Goal: Information Seeking & Learning: Learn about a topic

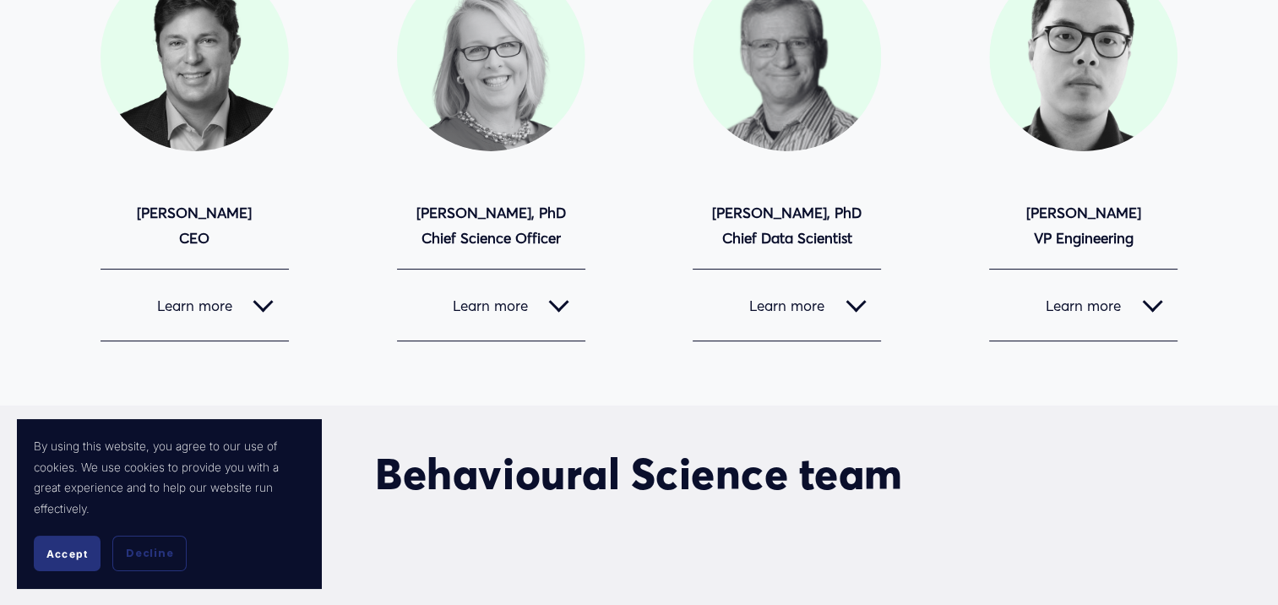
scroll to position [306, 0]
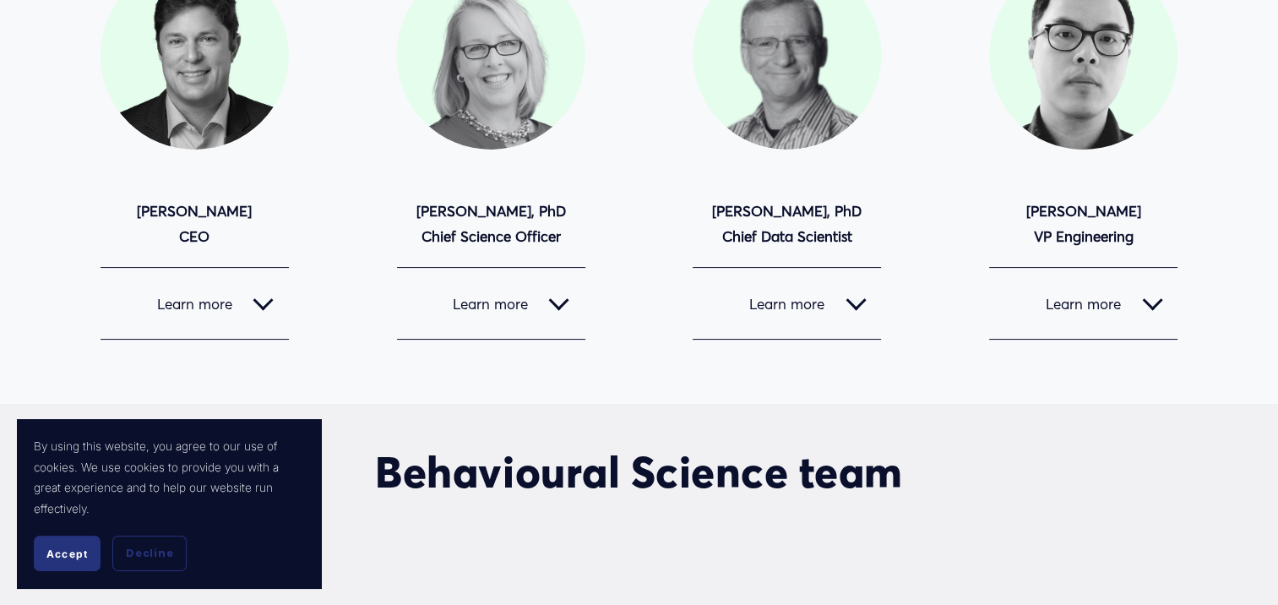
click at [209, 299] on span "Learn more" at bounding box center [185, 304] width 138 height 18
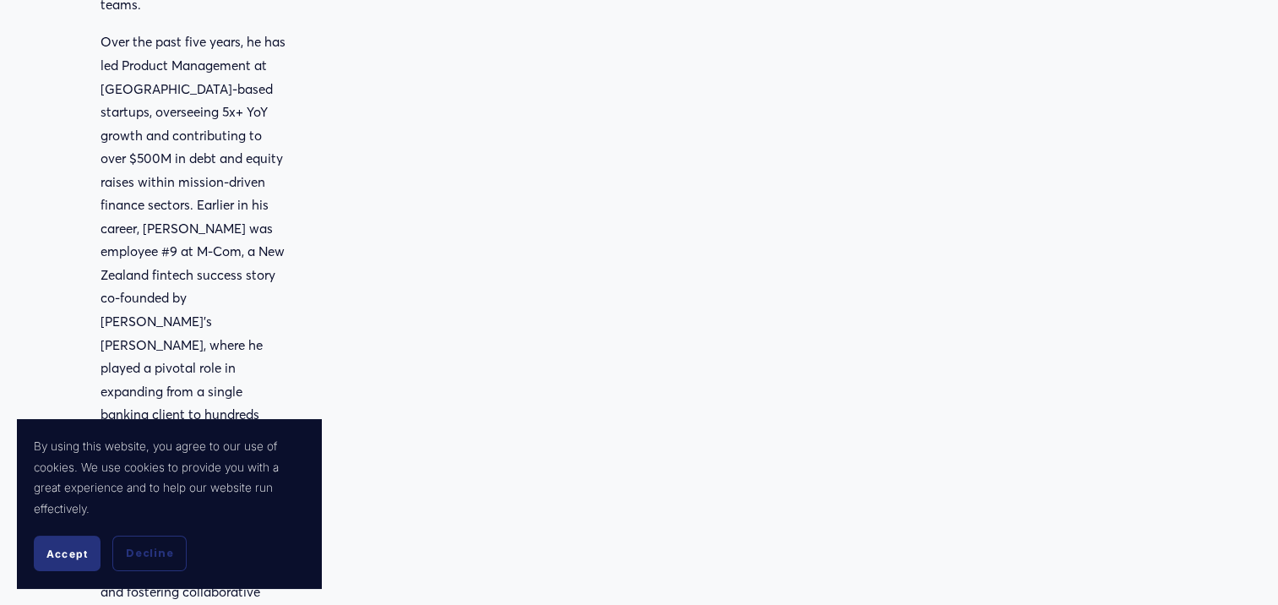
scroll to position [900, 0]
click at [59, 561] on button "Accept" at bounding box center [67, 552] width 67 height 35
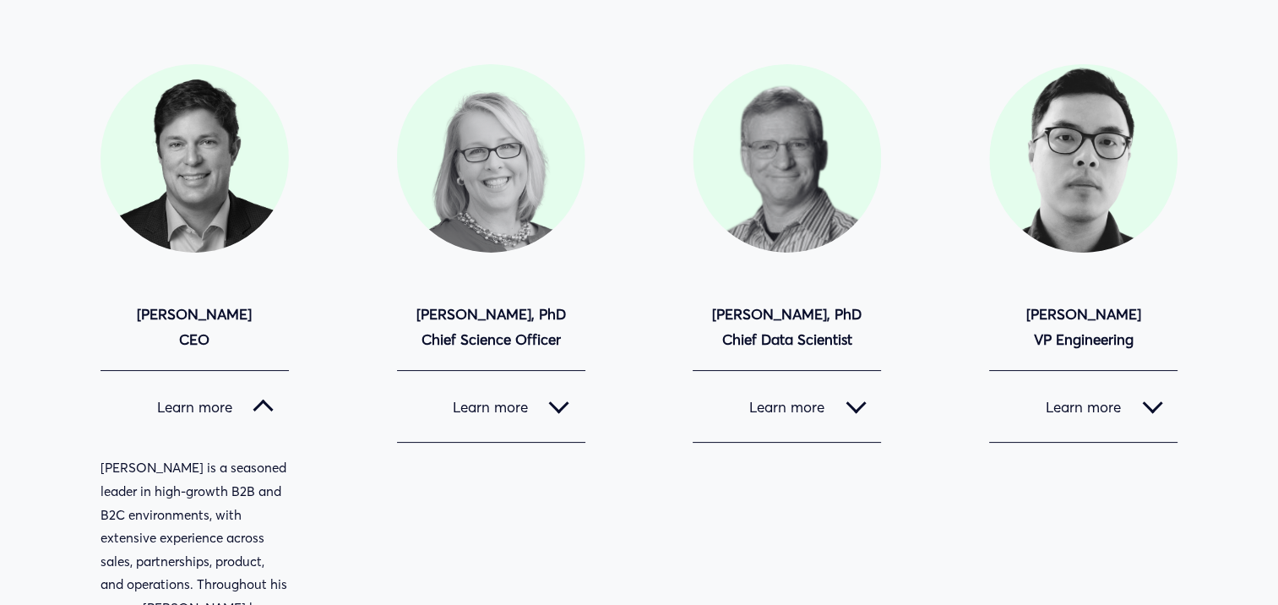
scroll to position [206, 0]
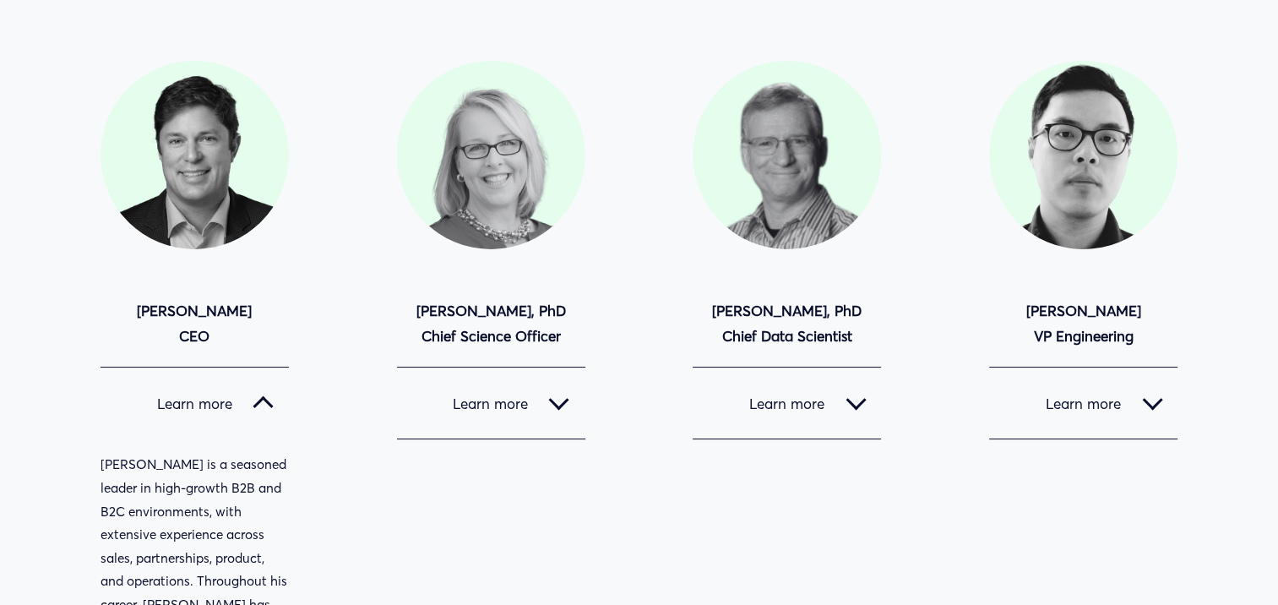
click at [258, 406] on div at bounding box center [263, 407] width 20 height 20
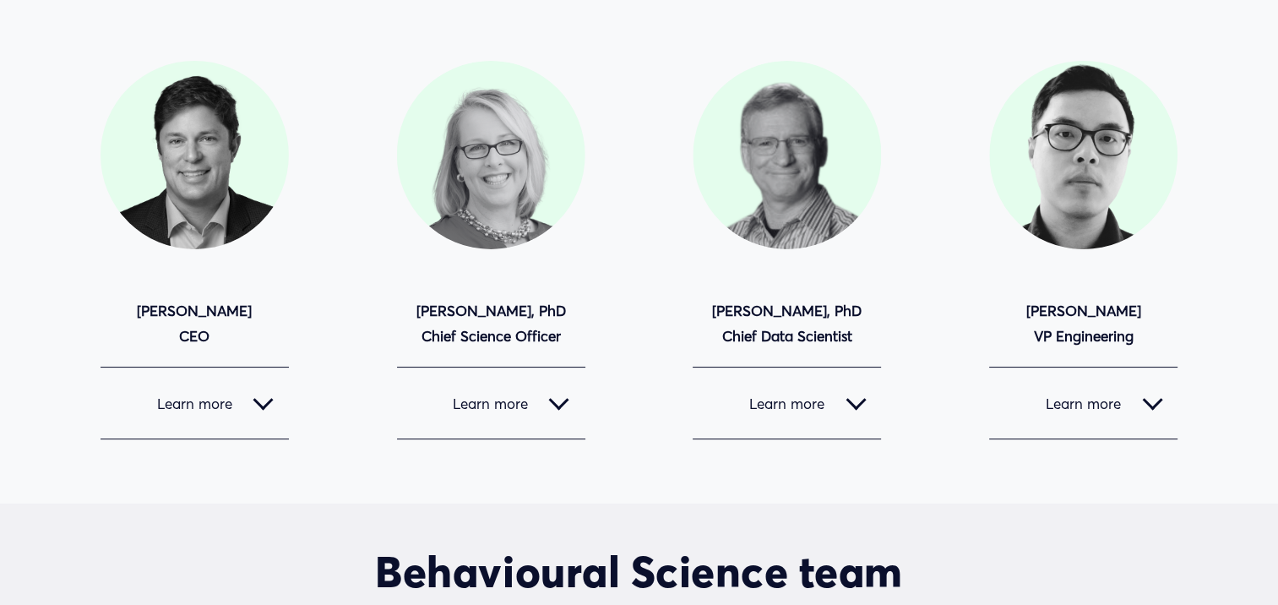
click at [555, 406] on div at bounding box center [559, 399] width 20 height 20
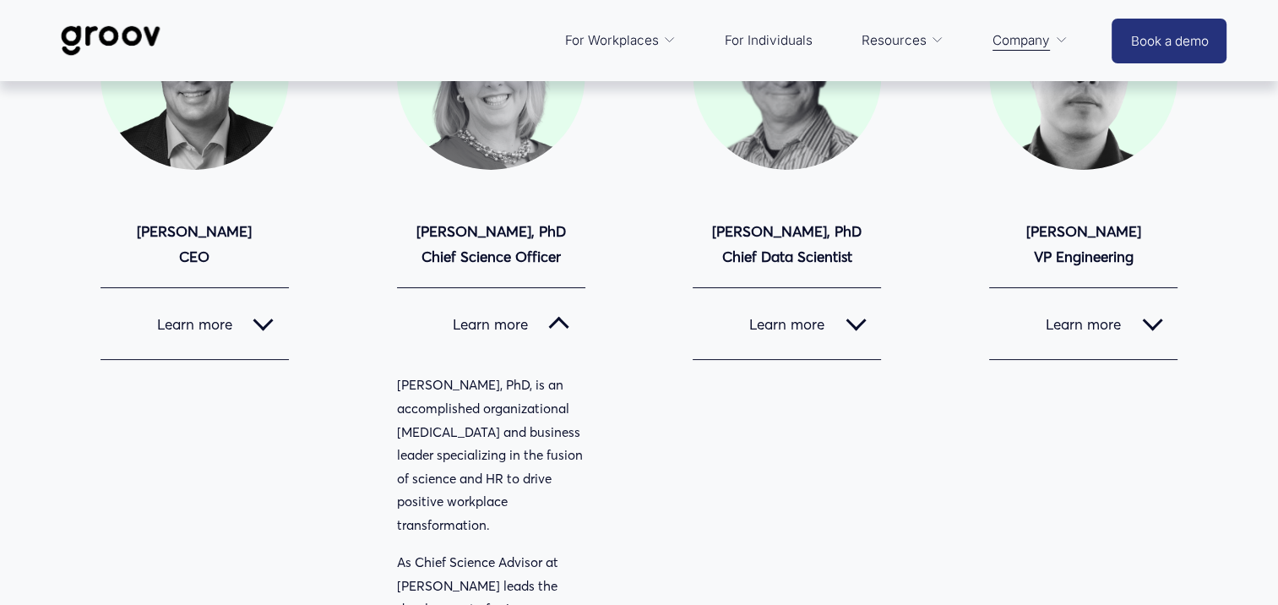
scroll to position [284, 0]
click at [554, 332] on div at bounding box center [559, 329] width 20 height 20
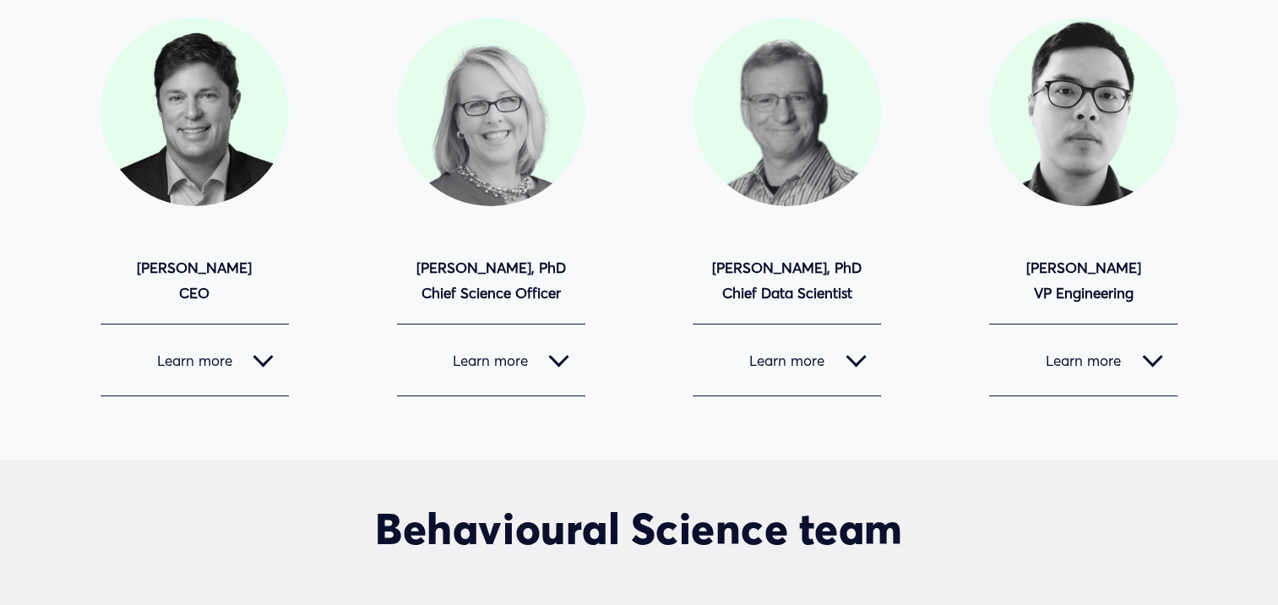
scroll to position [248, 0]
click at [857, 359] on div at bounding box center [855, 357] width 20 height 20
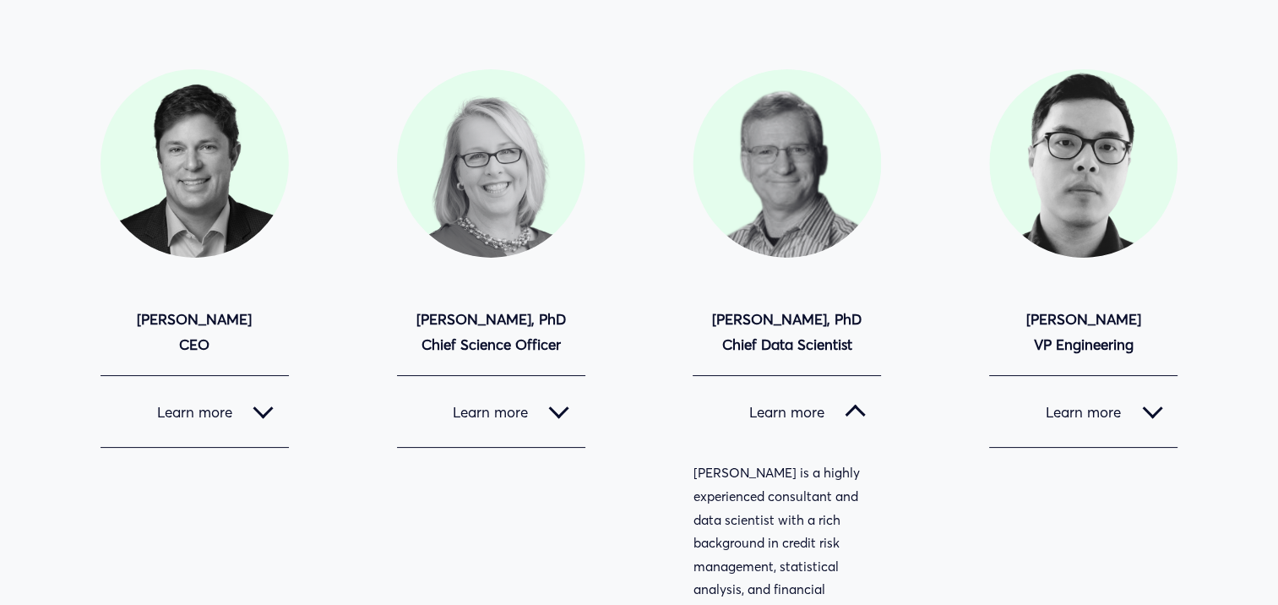
scroll to position [197, 0]
click at [852, 404] on div at bounding box center [855, 412] width 20 height 20
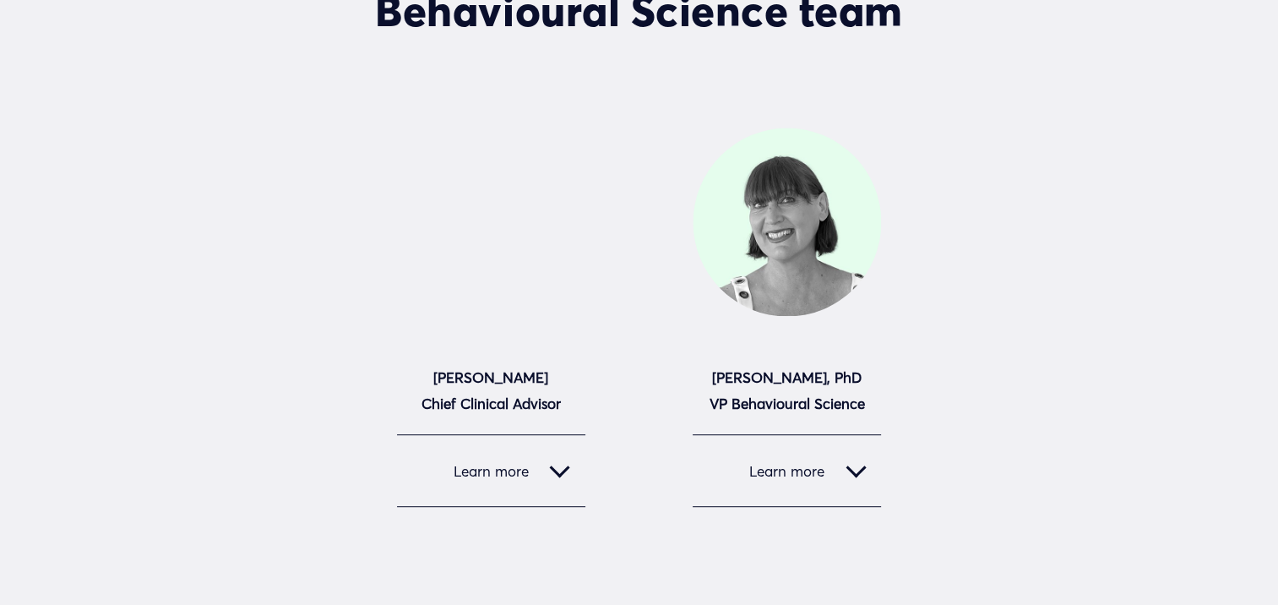
scroll to position [769, 0]
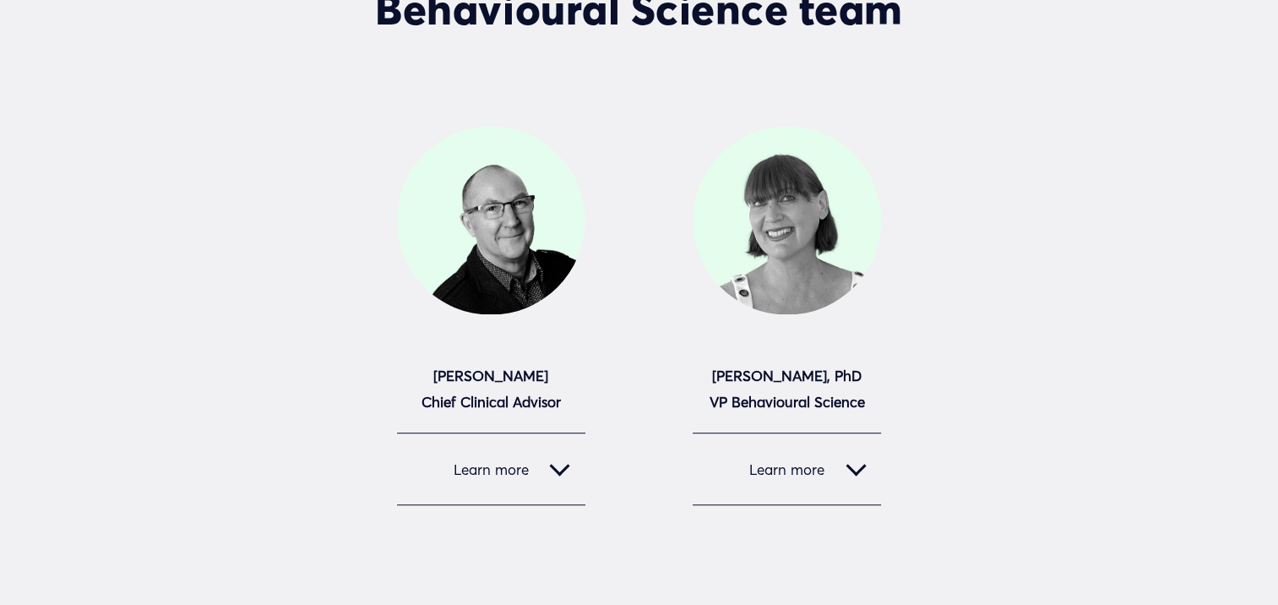
click at [856, 473] on div at bounding box center [855, 465] width 20 height 20
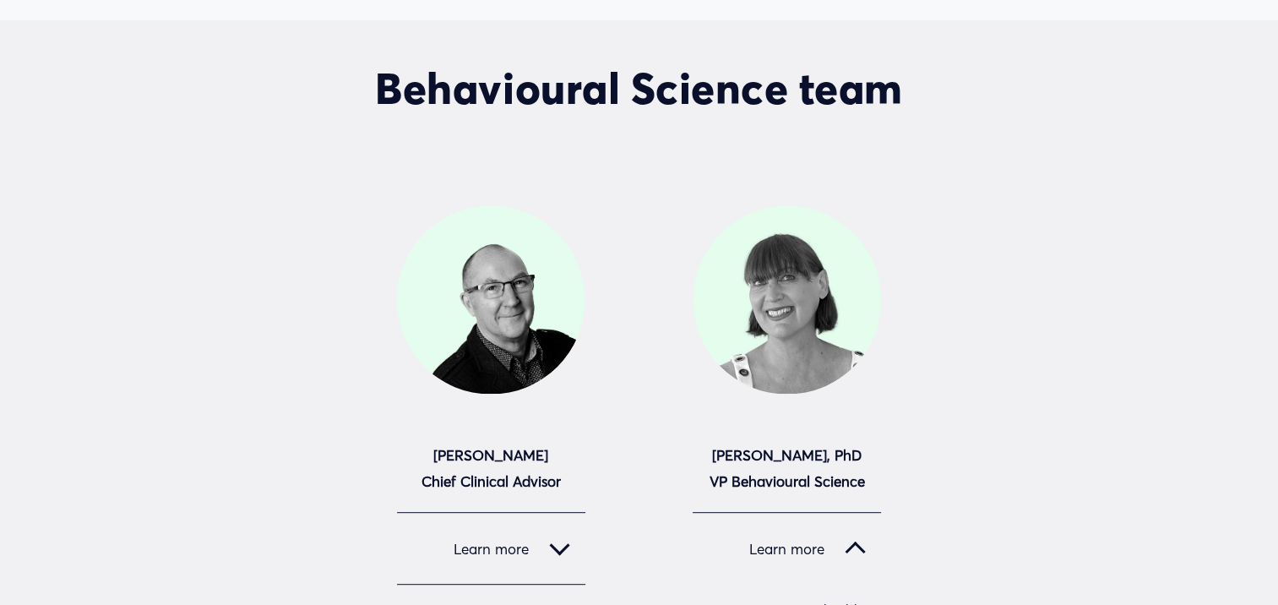
scroll to position [713, 0]
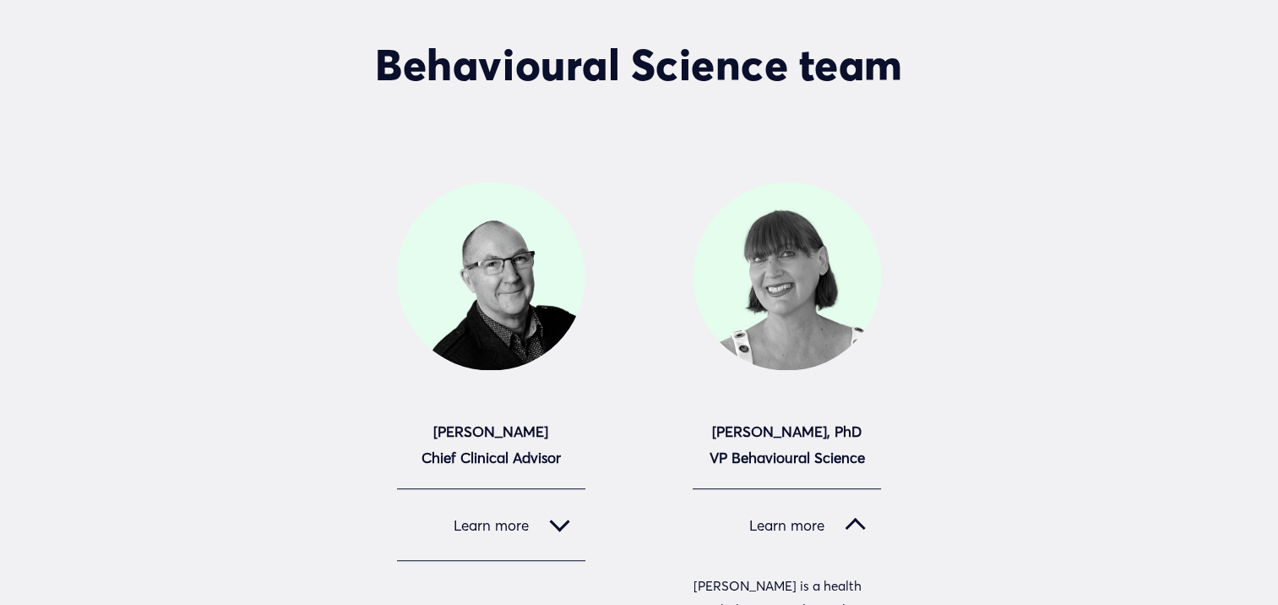
click at [851, 523] on div at bounding box center [855, 524] width 20 height 20
click at [562, 530] on div at bounding box center [560, 521] width 20 height 20
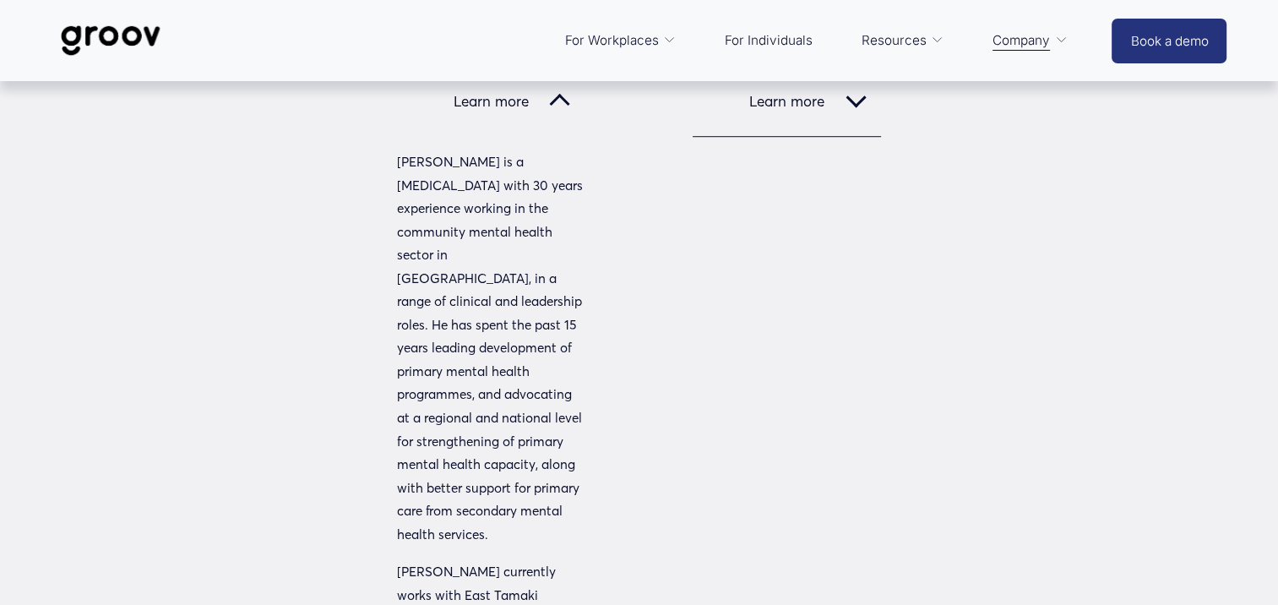
scroll to position [948, 0]
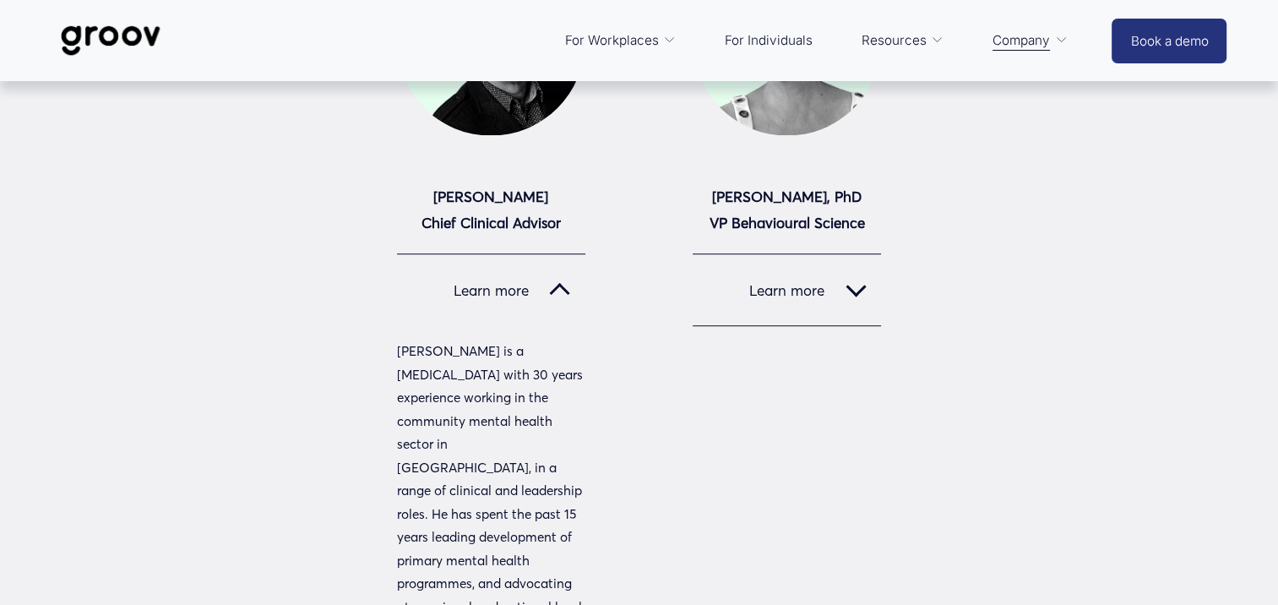
click at [557, 293] on div at bounding box center [560, 293] width 20 height 20
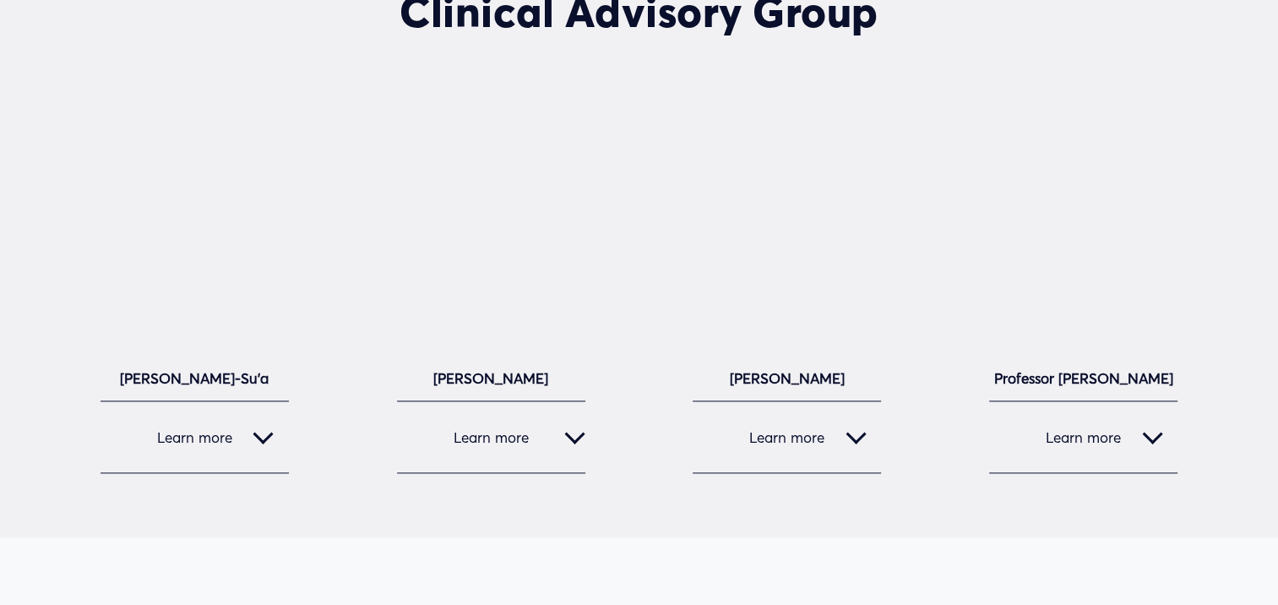
scroll to position [2091, 0]
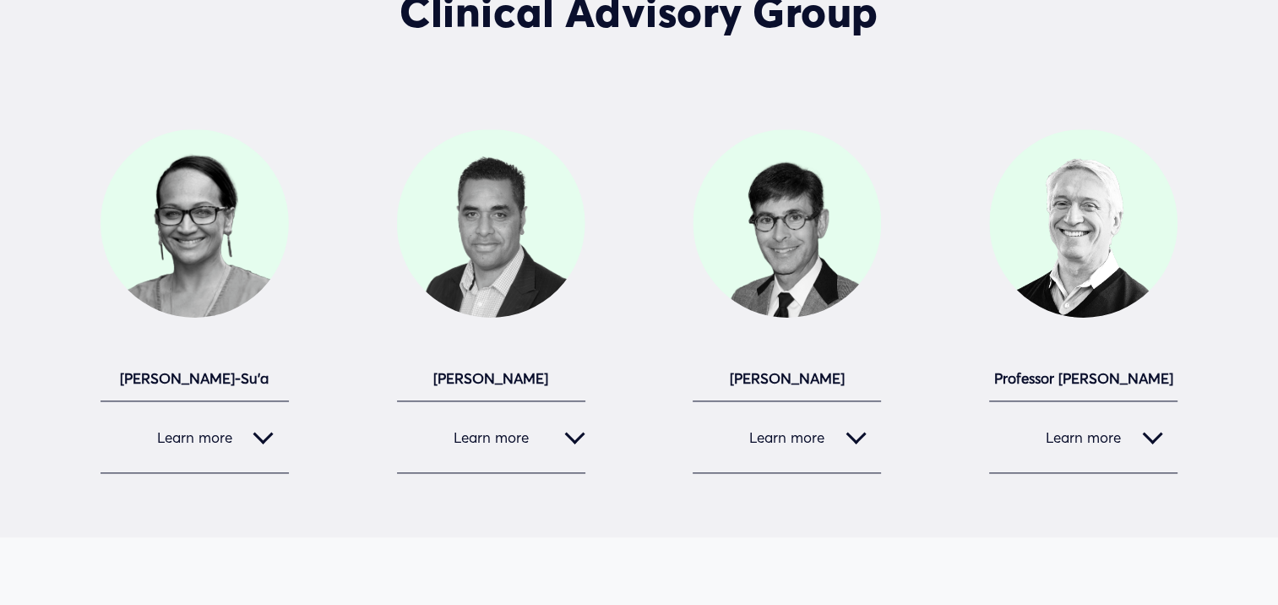
click at [1152, 443] on div at bounding box center [1152, 433] width 20 height 20
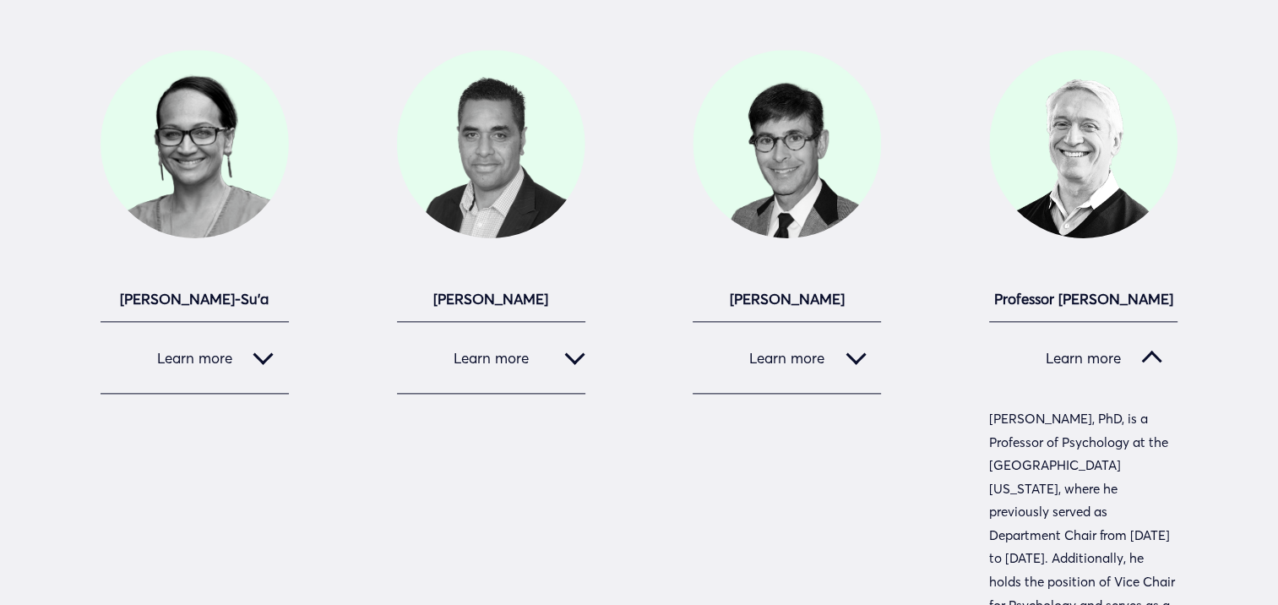
scroll to position [2172, 0]
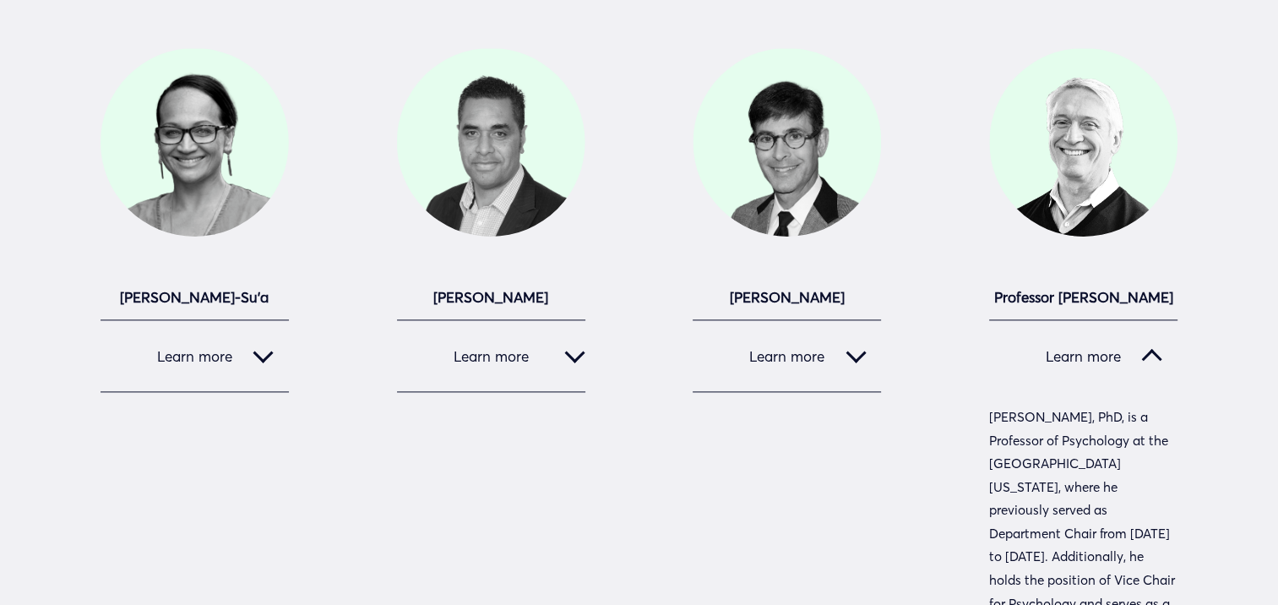
click at [1150, 357] on div at bounding box center [1152, 355] width 20 height 20
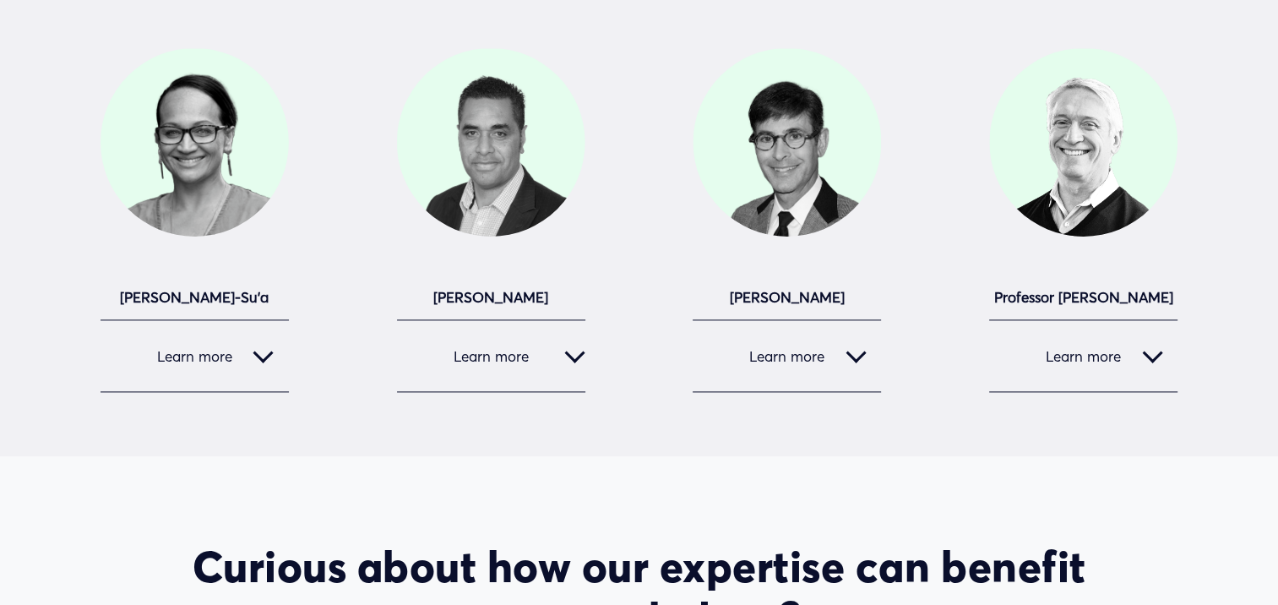
click at [860, 362] on div at bounding box center [855, 352] width 20 height 20
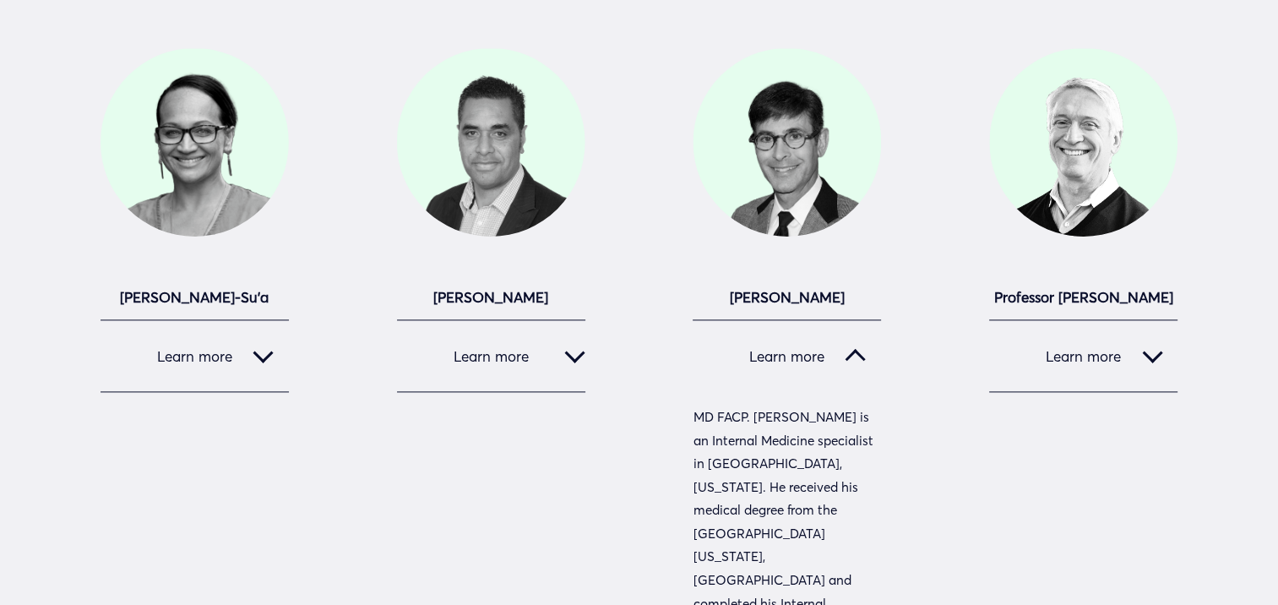
click at [860, 365] on div at bounding box center [855, 359] width 20 height 20
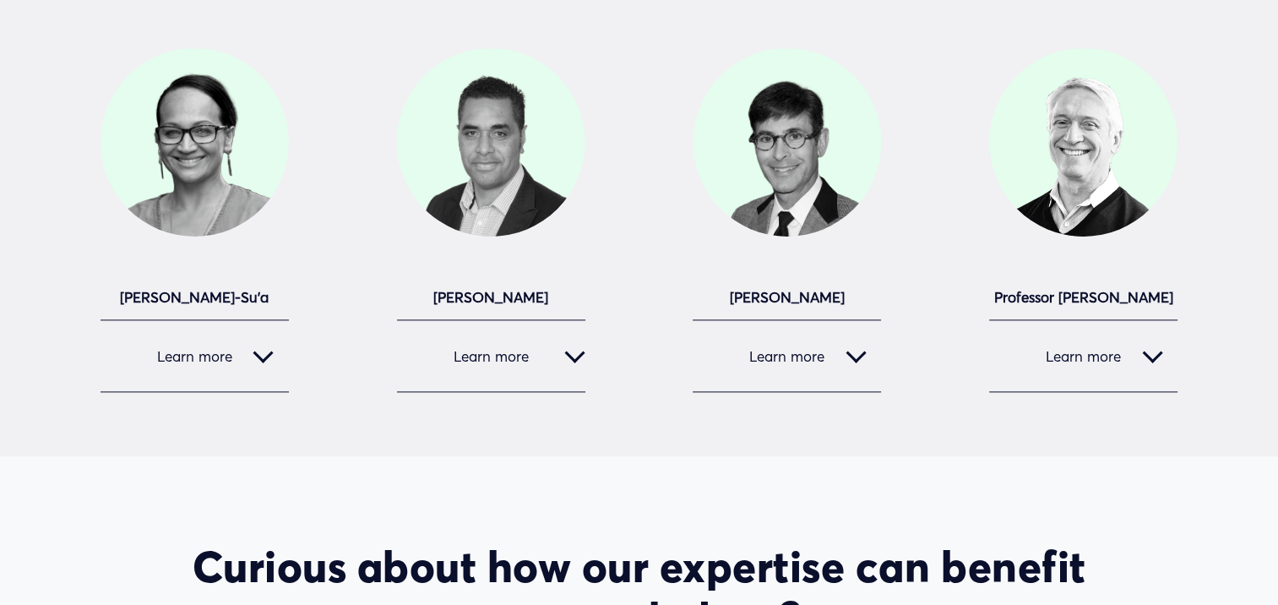
click at [573, 362] on div at bounding box center [575, 352] width 20 height 20
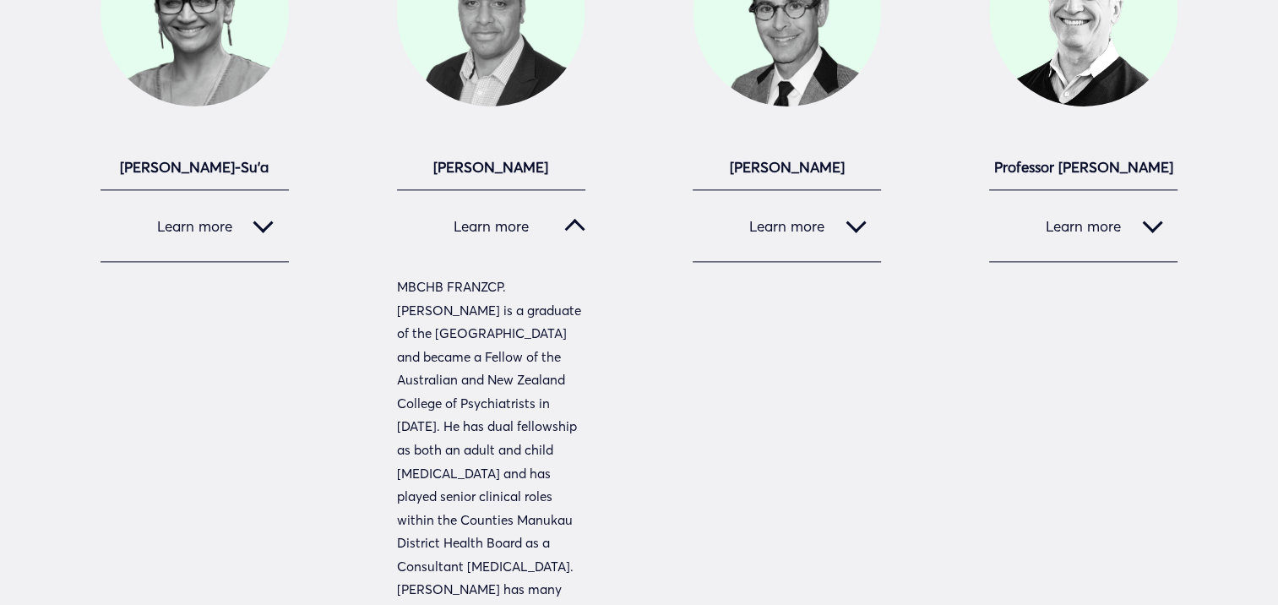
scroll to position [2254, 0]
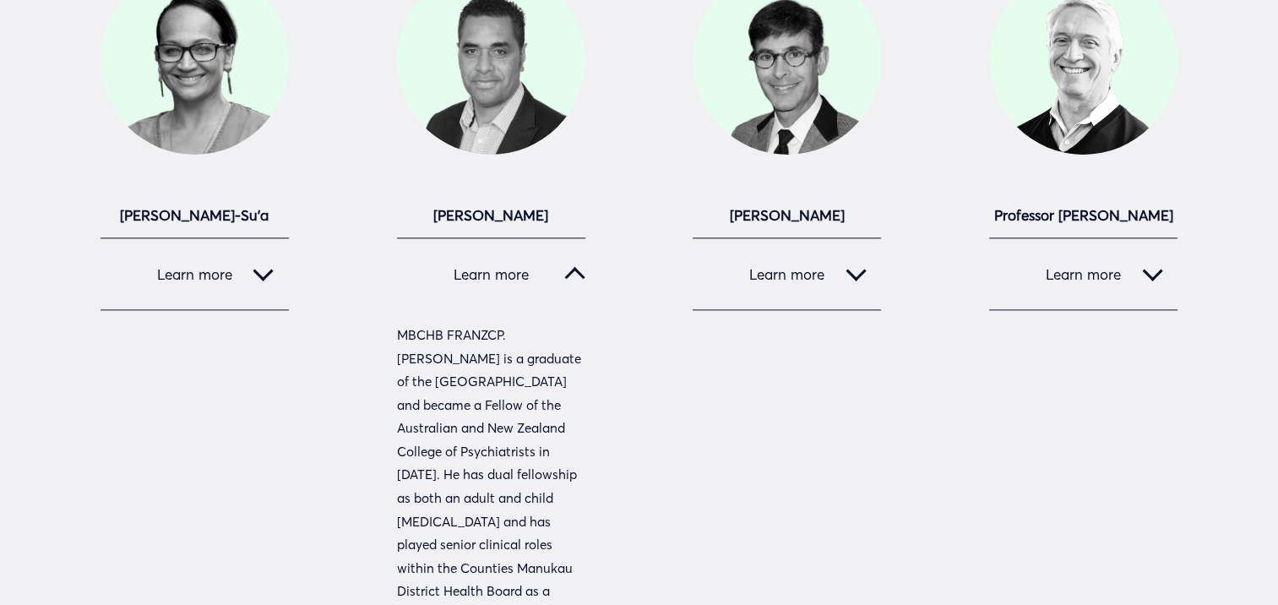
click at [577, 280] on div at bounding box center [575, 277] width 20 height 20
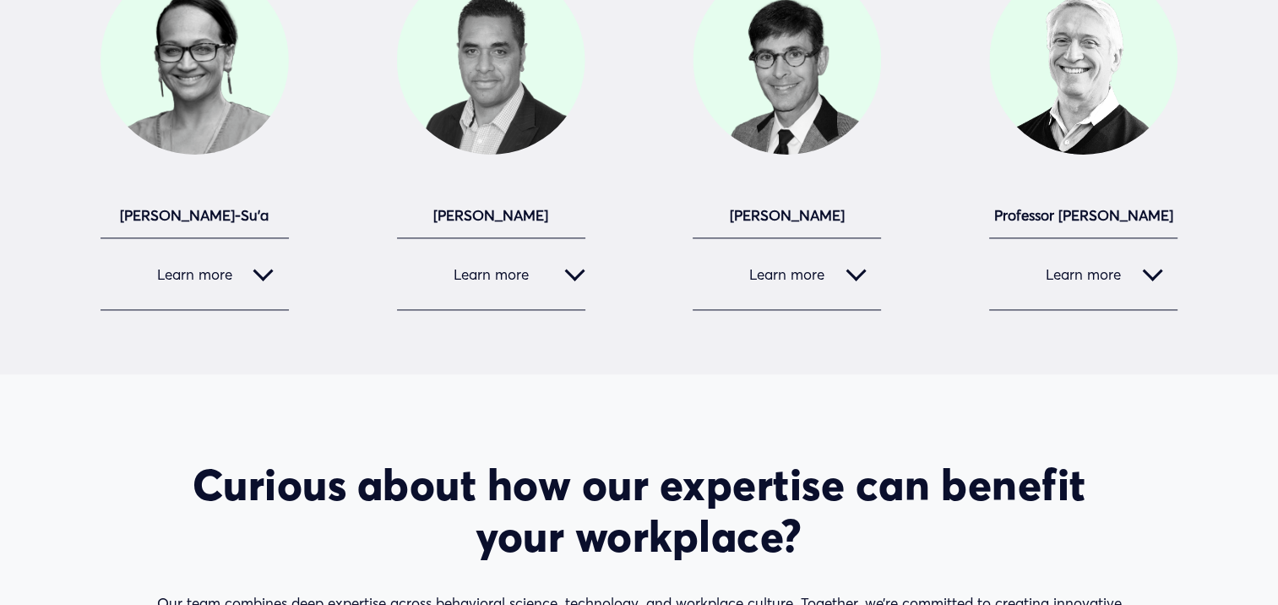
click at [270, 284] on div at bounding box center [263, 273] width 20 height 20
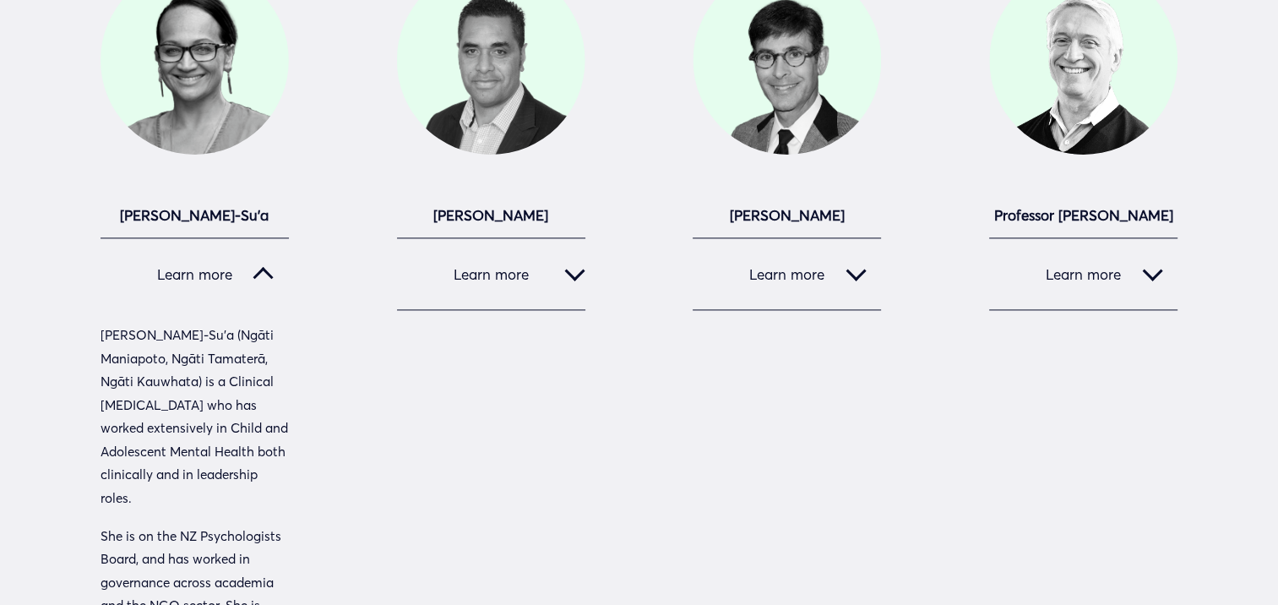
click at [270, 285] on div at bounding box center [263, 277] width 20 height 20
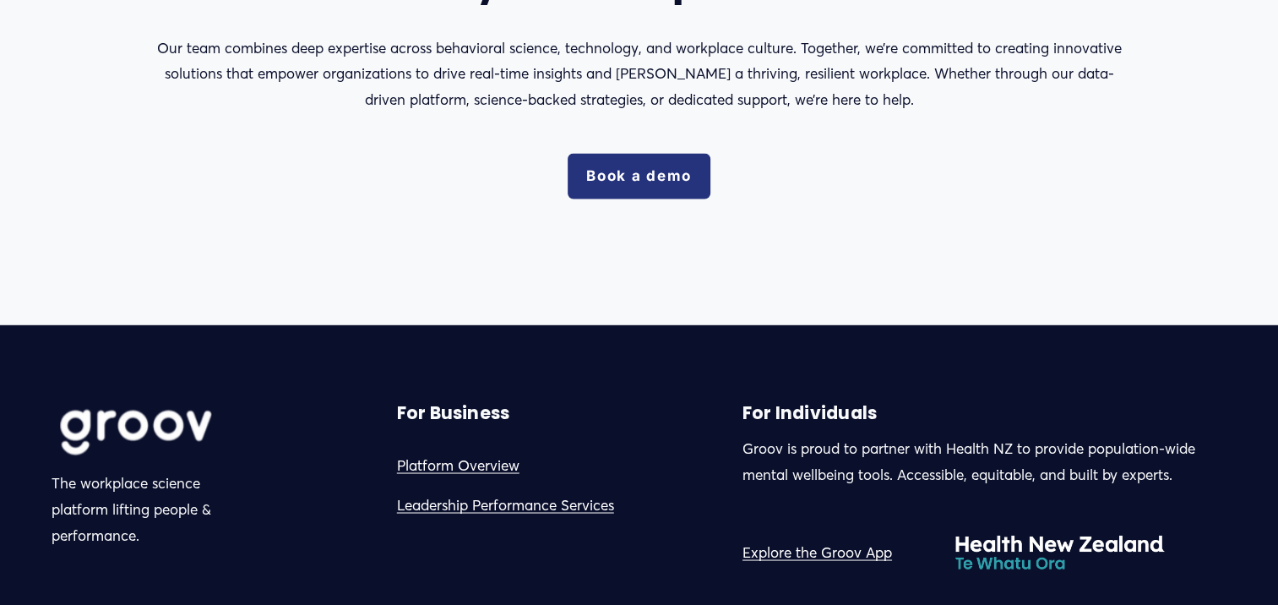
scroll to position [2811, 0]
